Goal: Task Accomplishment & Management: Manage account settings

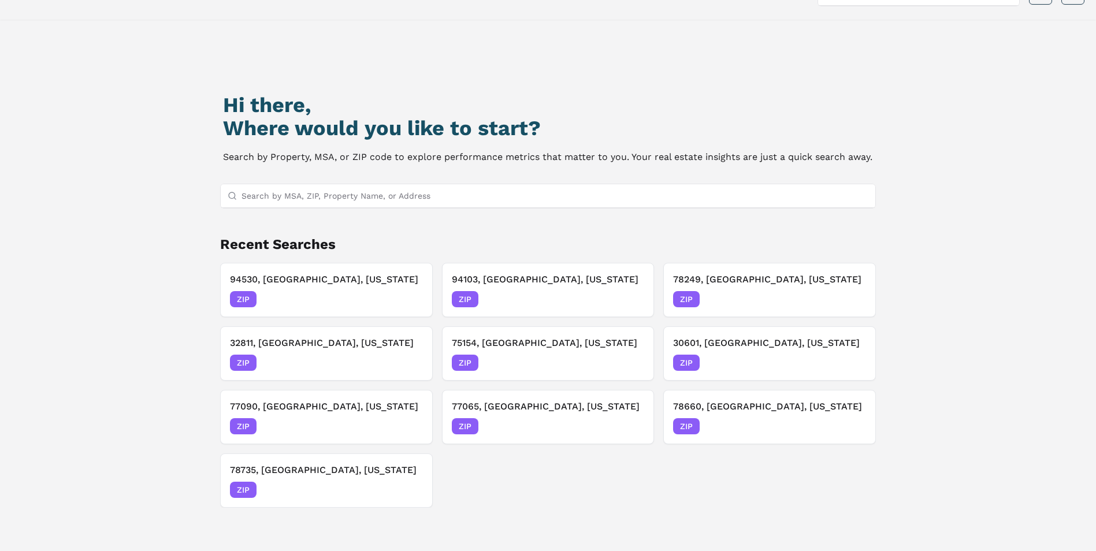
scroll to position [99, 0]
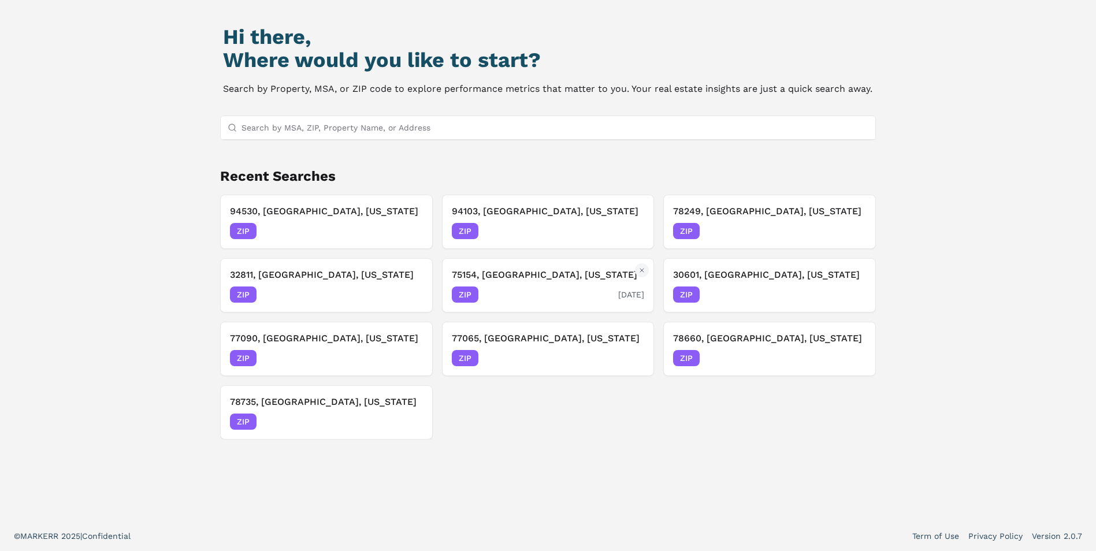
click at [512, 285] on div "75154, [GEOGRAPHIC_DATA], [US_STATE] ZIP [DATE]" at bounding box center [548, 285] width 193 height 35
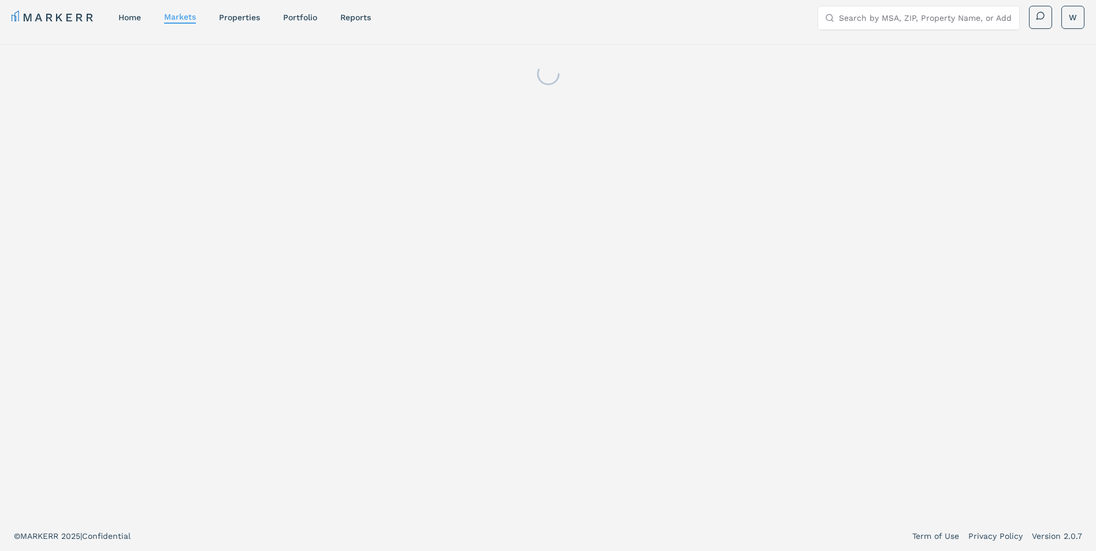
scroll to position [7, 0]
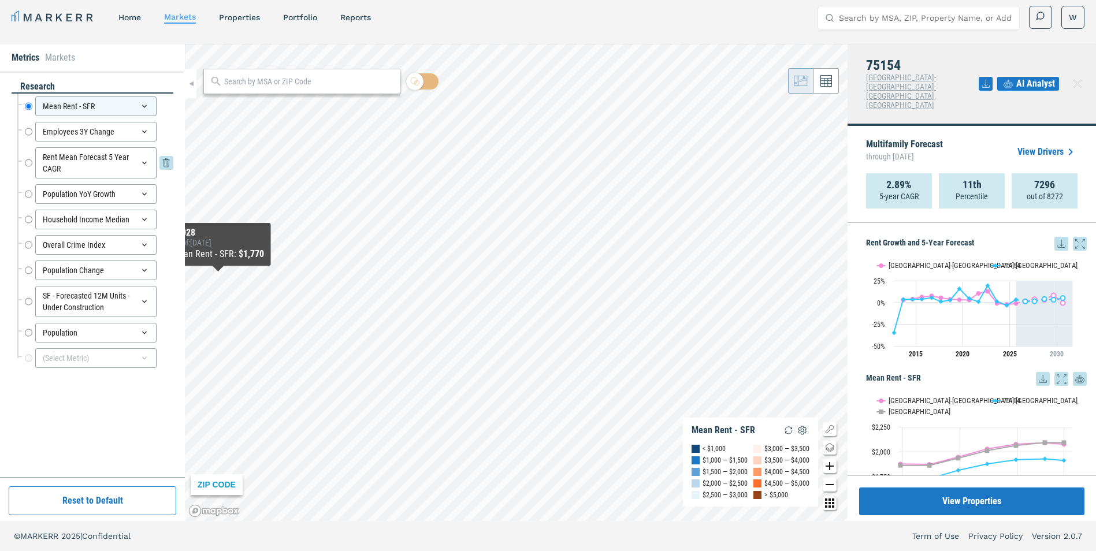
click at [28, 161] on input "Rent Mean Forecast 5 Year CAGR" at bounding box center [29, 162] width 8 height 31
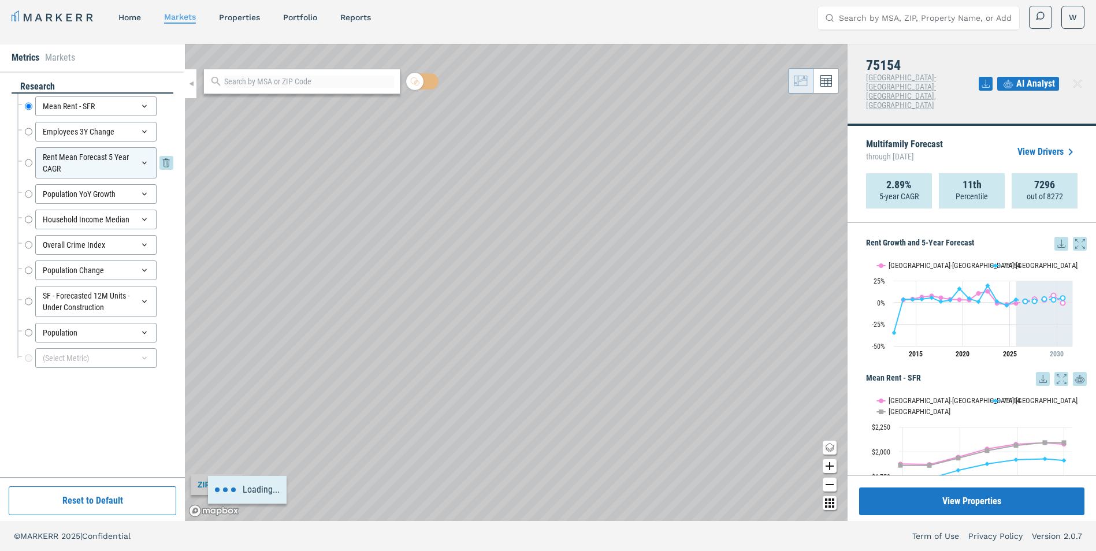
radio input "false"
radio input "true"
